Goal: Task Accomplishment & Management: Use online tool/utility

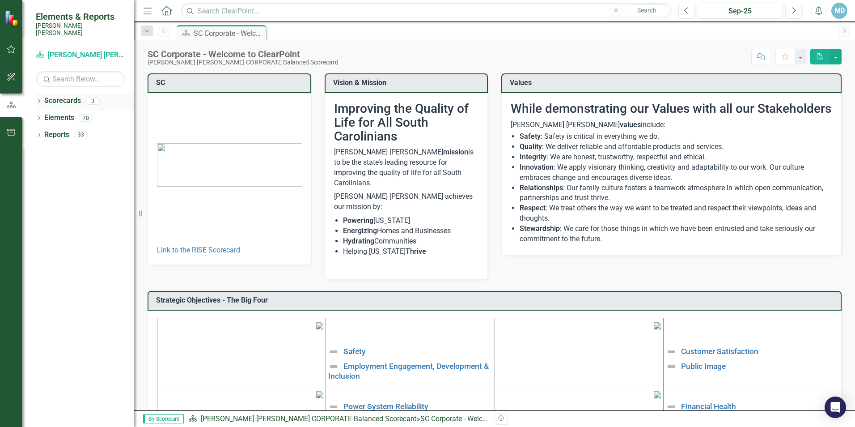
click at [38, 99] on icon "Dropdown" at bounding box center [39, 101] width 6 height 5
click at [97, 113] on link "[PERSON_NAME] [PERSON_NAME] CORPORATE Balanced Scorecard" at bounding box center [91, 118] width 85 height 10
click at [99, 113] on link "[PERSON_NAME] [PERSON_NAME] CORPORATE Balanced Scorecard" at bounding box center [91, 118] width 85 height 10
click at [100, 130] on link "RISE: [PERSON_NAME] [PERSON_NAME] Recognizing Innovation, Safety and Excellence" at bounding box center [91, 135] width 85 height 10
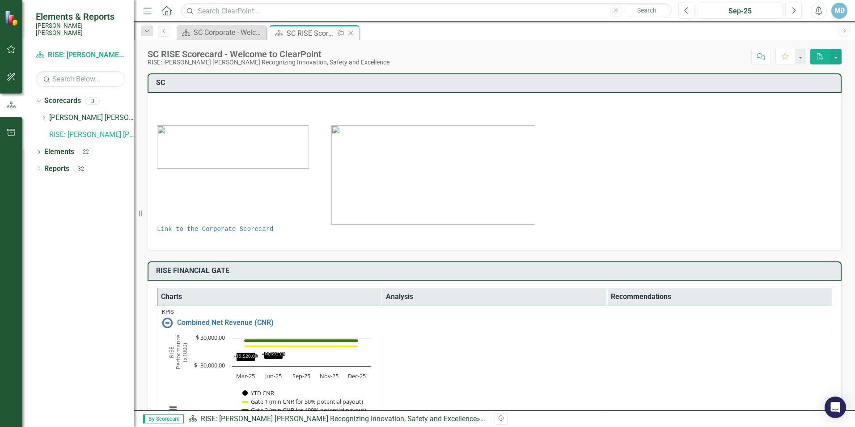
click at [354, 34] on icon "Close" at bounding box center [350, 33] width 9 height 7
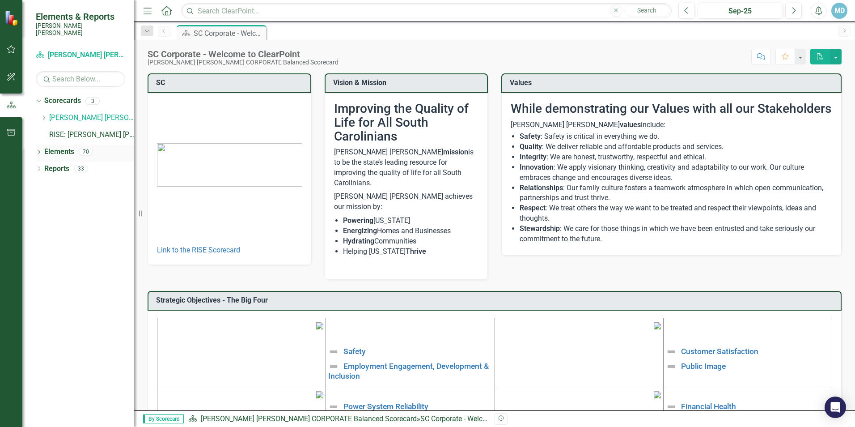
click at [40, 150] on icon "Dropdown" at bounding box center [39, 152] width 6 height 5
click at [80, 215] on link "Action Item Action Items" at bounding box center [75, 219] width 53 height 10
click at [114, 216] on div "1" at bounding box center [113, 220] width 14 height 8
click at [8, 47] on icon "button" at bounding box center [11, 49] width 9 height 7
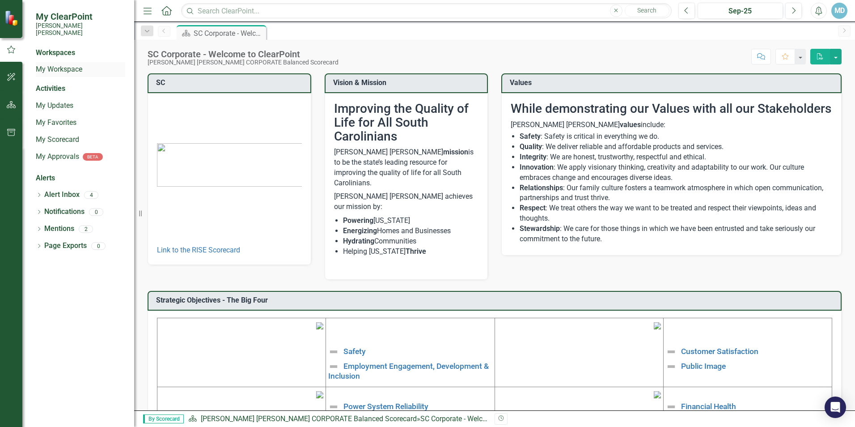
click at [83, 64] on link "My Workspace" at bounding box center [80, 69] width 89 height 10
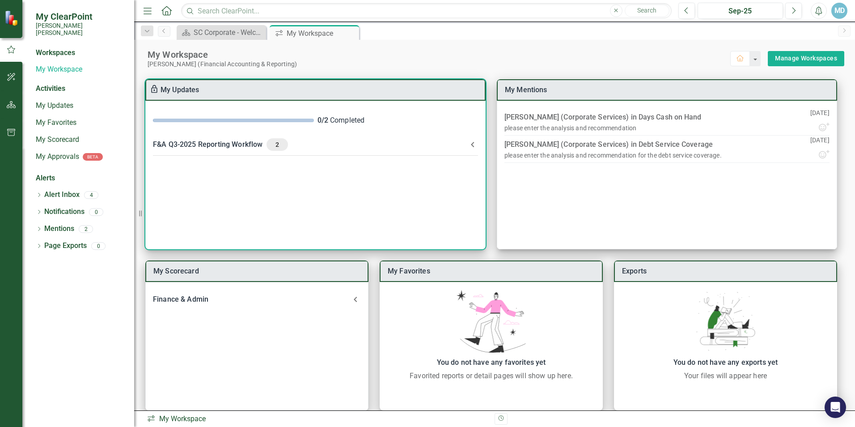
click at [235, 144] on div "F&A Q3-2025 Reporting Workflow 2" at bounding box center [310, 144] width 314 height 13
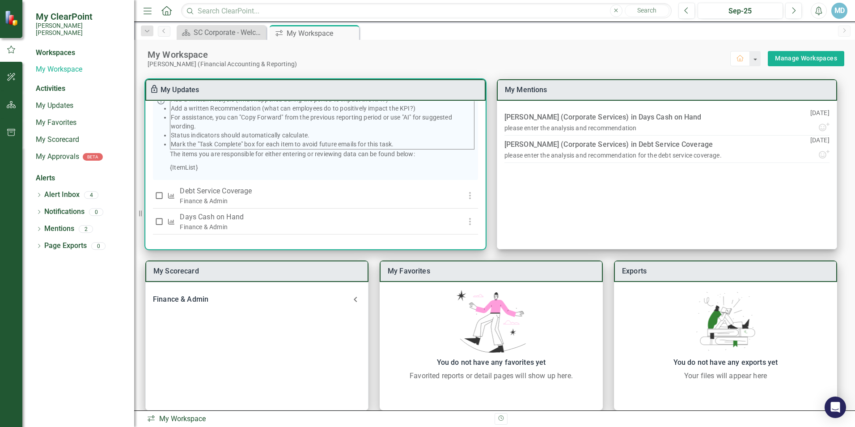
scroll to position [154, 0]
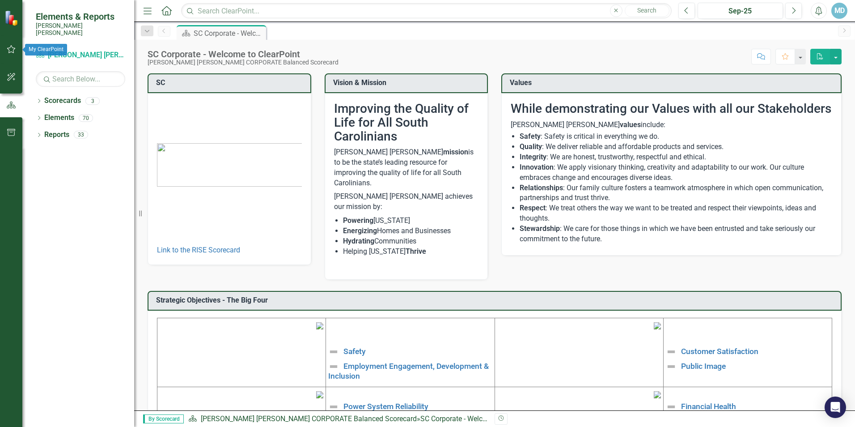
click at [7, 52] on icon "button" at bounding box center [11, 49] width 9 height 7
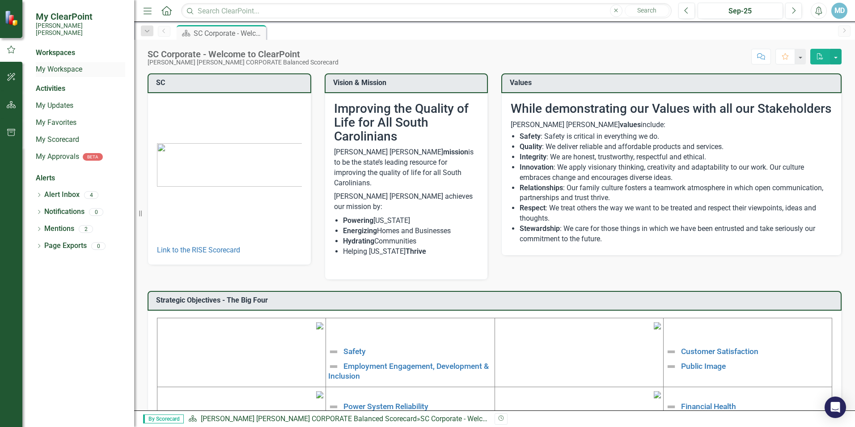
click at [83, 64] on link "My Workspace" at bounding box center [80, 69] width 89 height 10
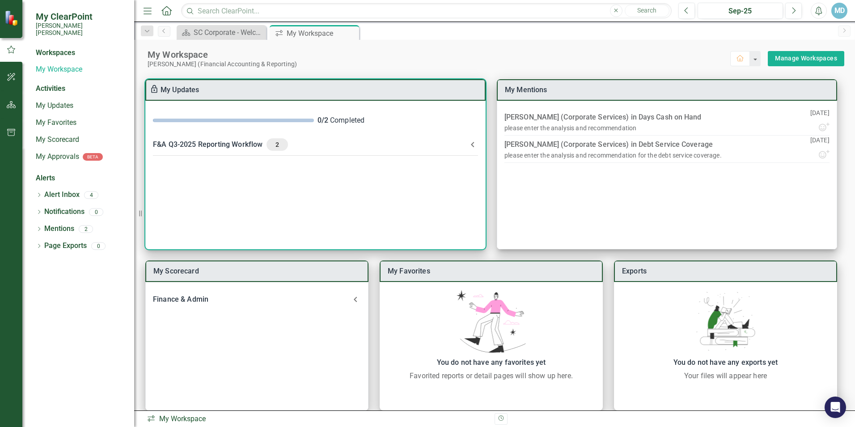
click at [225, 144] on div "F&A Q3-2025 Reporting Workflow 2" at bounding box center [310, 144] width 314 height 13
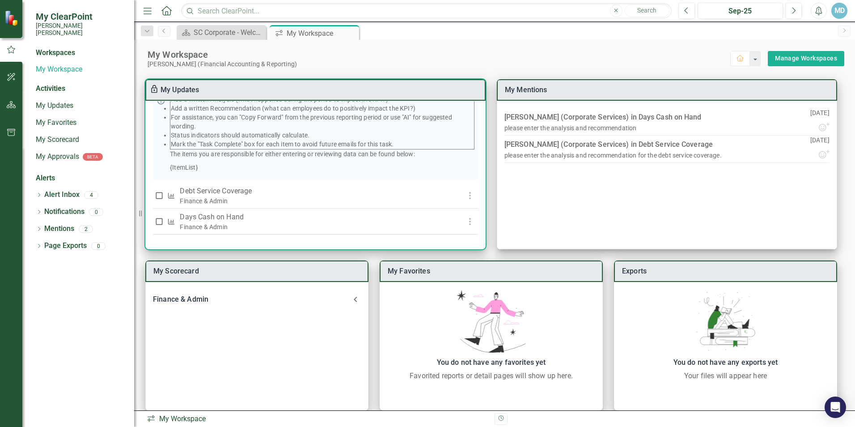
scroll to position [154, 0]
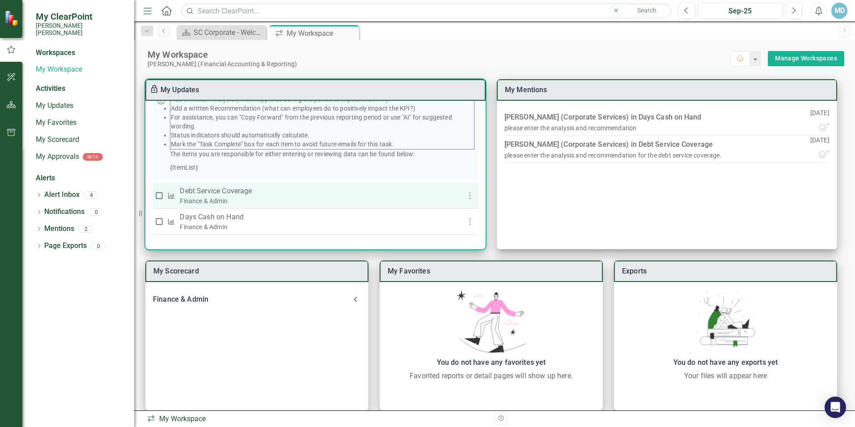
click at [236, 190] on p "Debt Service Coverage" at bounding box center [309, 191] width 259 height 11
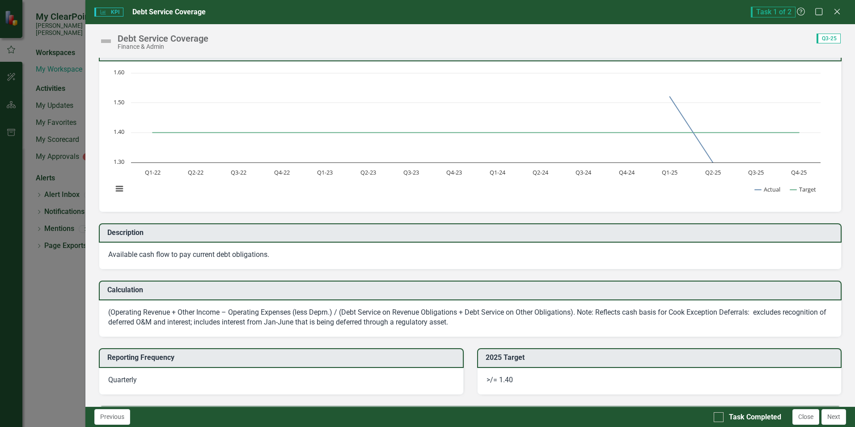
scroll to position [0, 0]
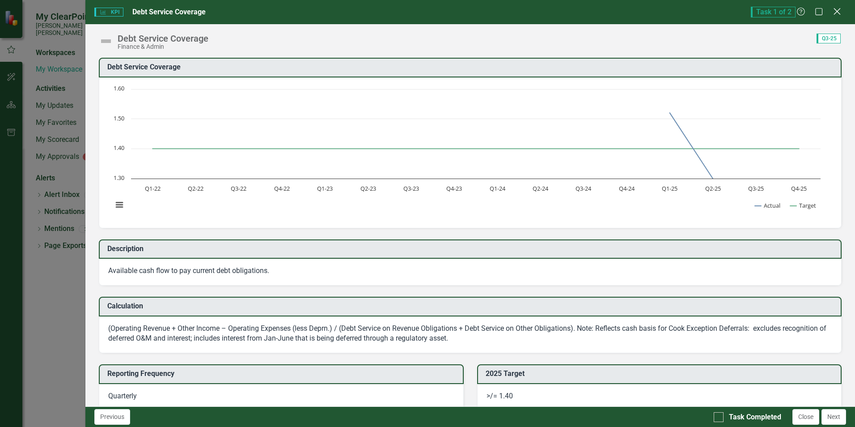
click at [836, 11] on icon "Close" at bounding box center [836, 11] width 11 height 8
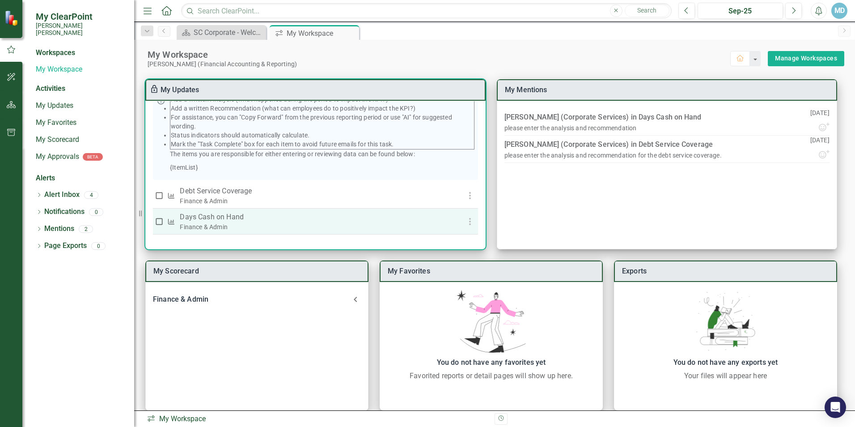
click at [221, 217] on p "Days Cash on Hand" at bounding box center [309, 216] width 259 height 11
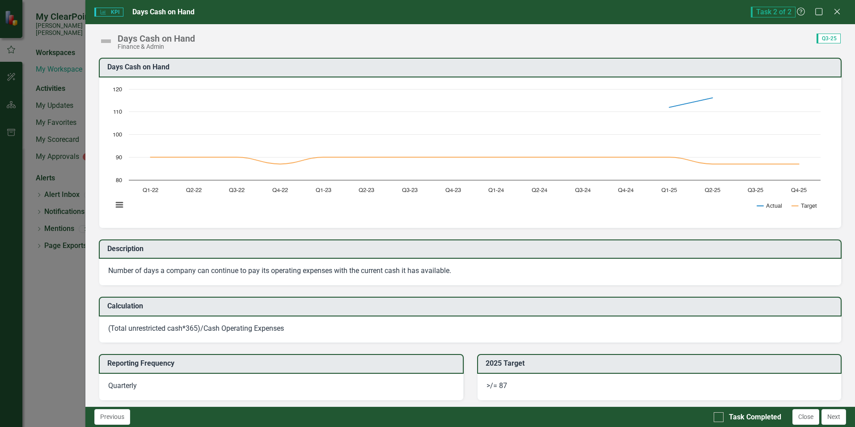
scroll to position [89, 0]
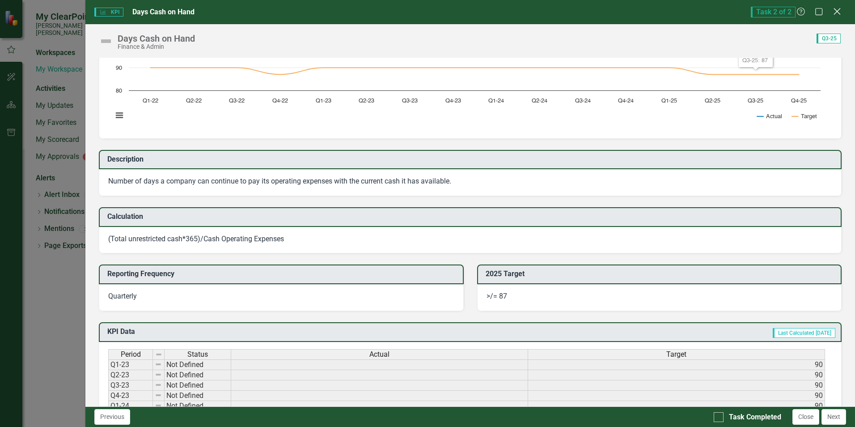
click at [837, 10] on icon "Close" at bounding box center [836, 11] width 11 height 8
